Goal: Navigation & Orientation: Understand site structure

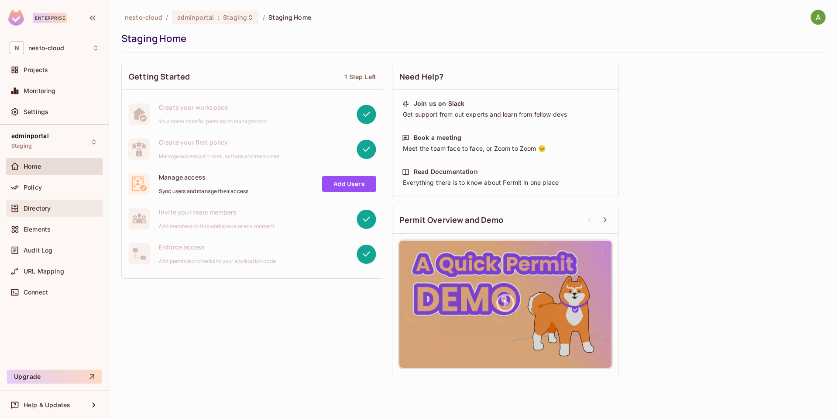
click at [30, 211] on span "Directory" at bounding box center [37, 208] width 27 height 7
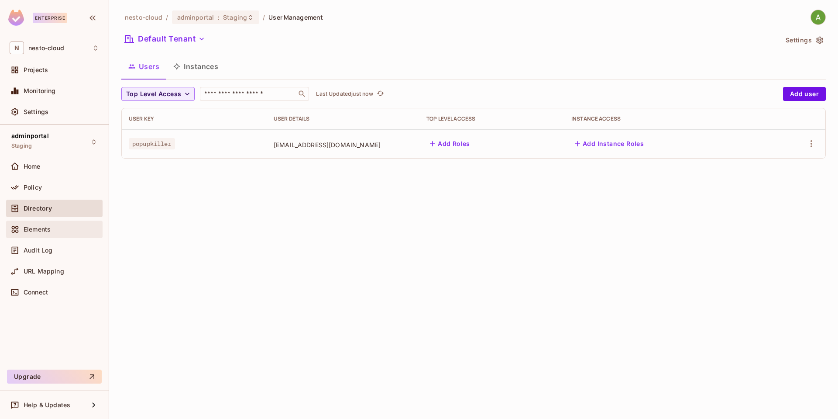
click at [45, 231] on span "Elements" at bounding box center [37, 229] width 27 height 7
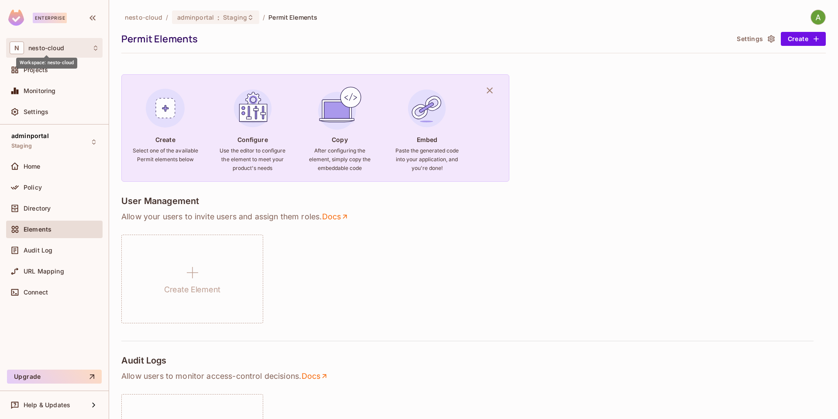
click at [38, 46] on span "nesto-cloud" at bounding box center [46, 48] width 36 height 7
click at [398, 232] on div at bounding box center [419, 209] width 838 height 419
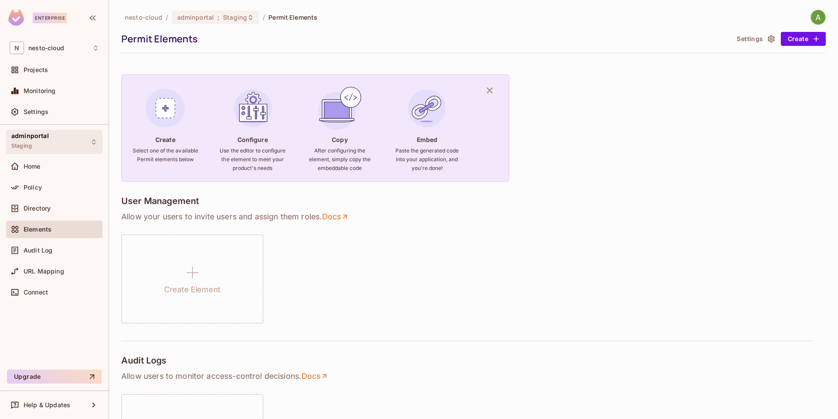
click at [96, 137] on div "adminportal Staging" at bounding box center [54, 142] width 96 height 24
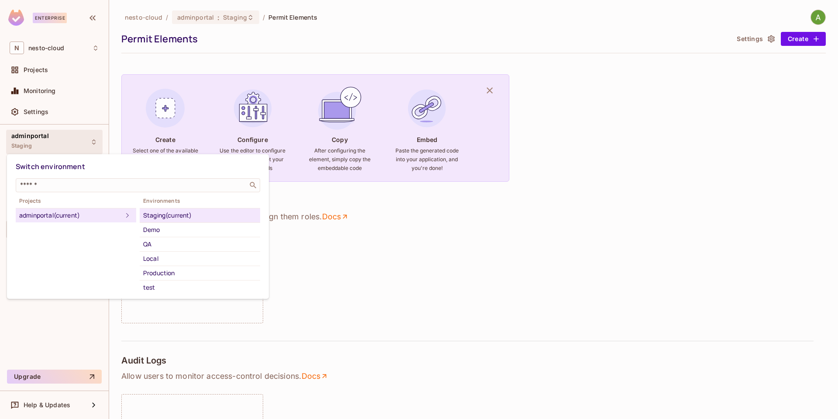
click at [68, 250] on div "Projects adminportal (current) Environments Staging (current) Demo QA Local Pro…" at bounding box center [138, 245] width 244 height 99
click at [58, 143] on div at bounding box center [419, 209] width 838 height 419
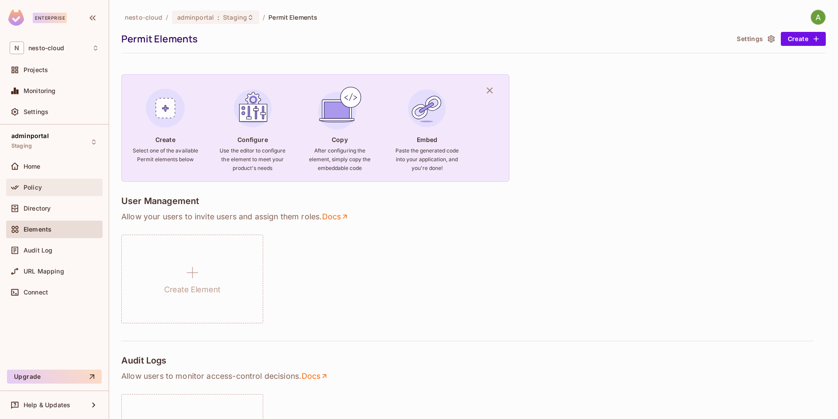
click at [42, 181] on div "Policy" at bounding box center [54, 186] width 96 height 17
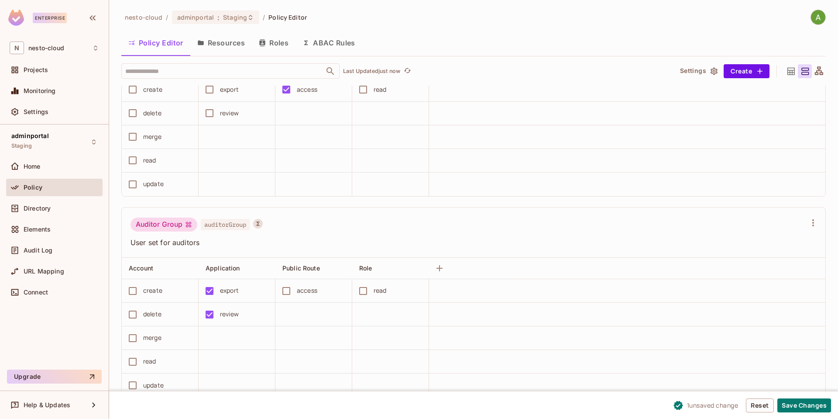
scroll to position [0, 0]
click at [408, 210] on div "Auditor Group auditorGroup User set for auditors" at bounding box center [473, 232] width 703 height 51
drag, startPoint x: 415, startPoint y: 219, endPoint x: 424, endPoint y: 220, distance: 9.8
click at [415, 219] on div "Auditor Group auditorGroup" at bounding box center [468, 225] width 676 height 17
